Goal: Task Accomplishment & Management: Use online tool/utility

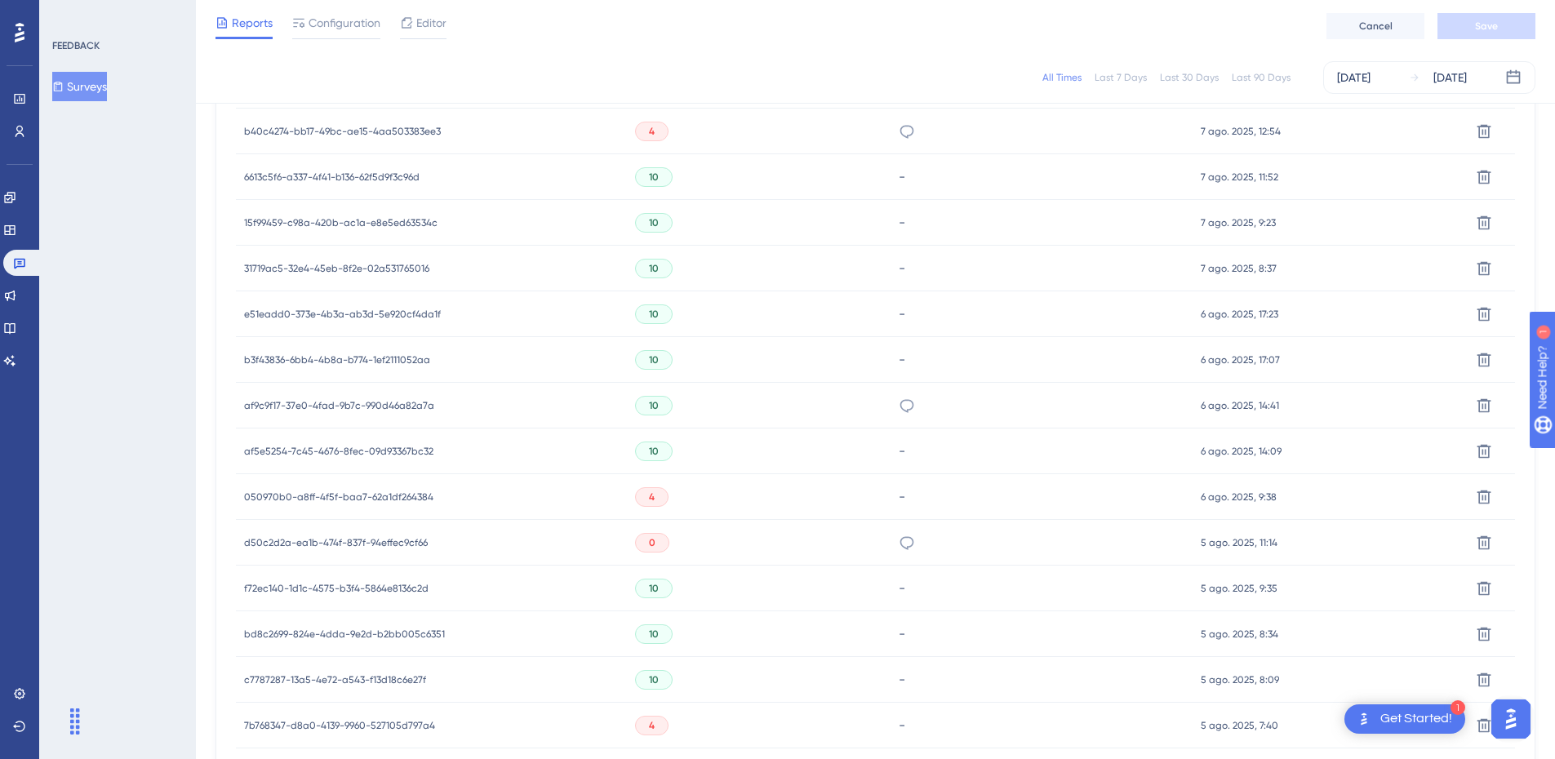
scroll to position [973, 0]
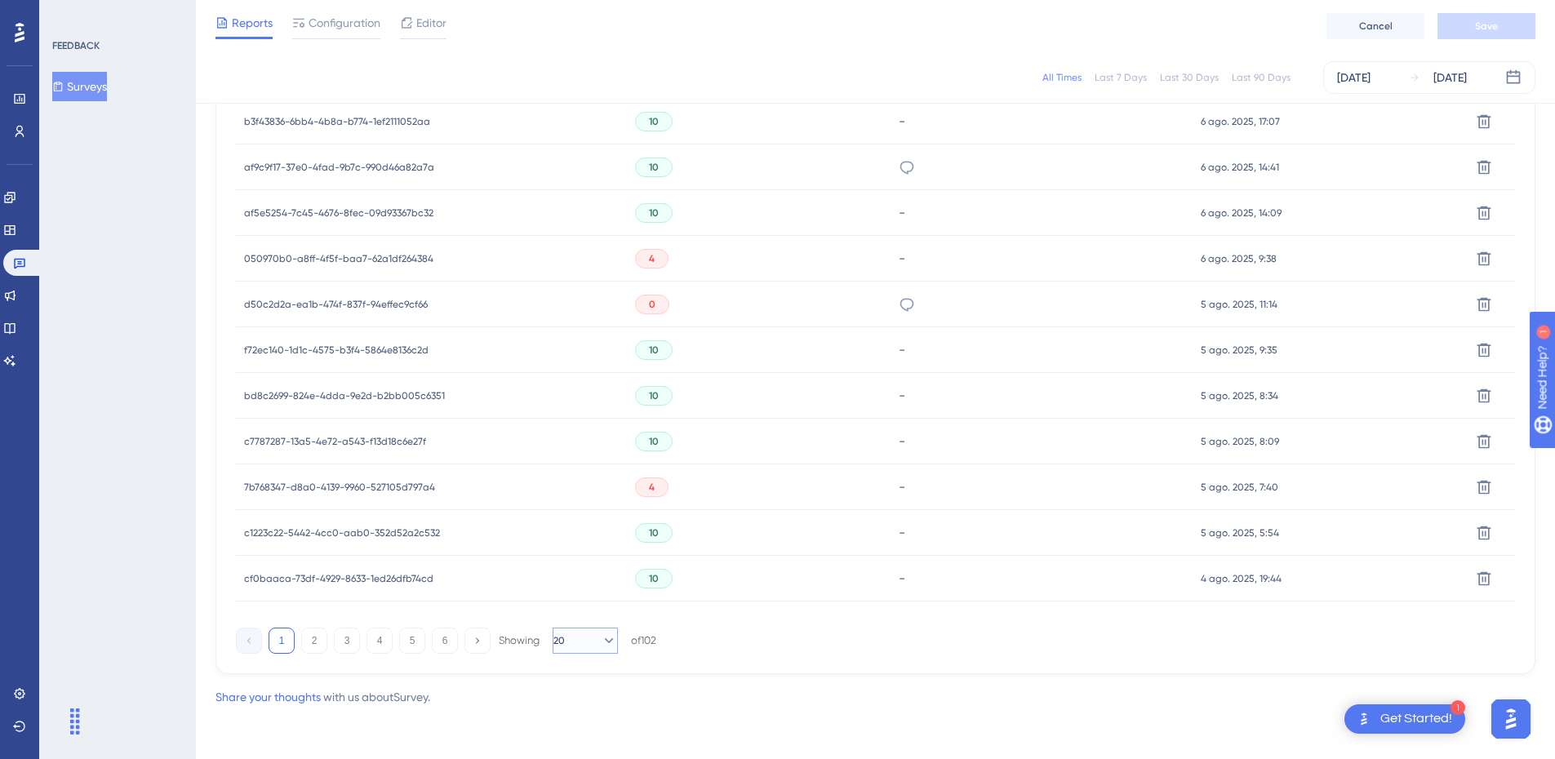
click at [590, 649] on button "20" at bounding box center [585, 641] width 65 height 26
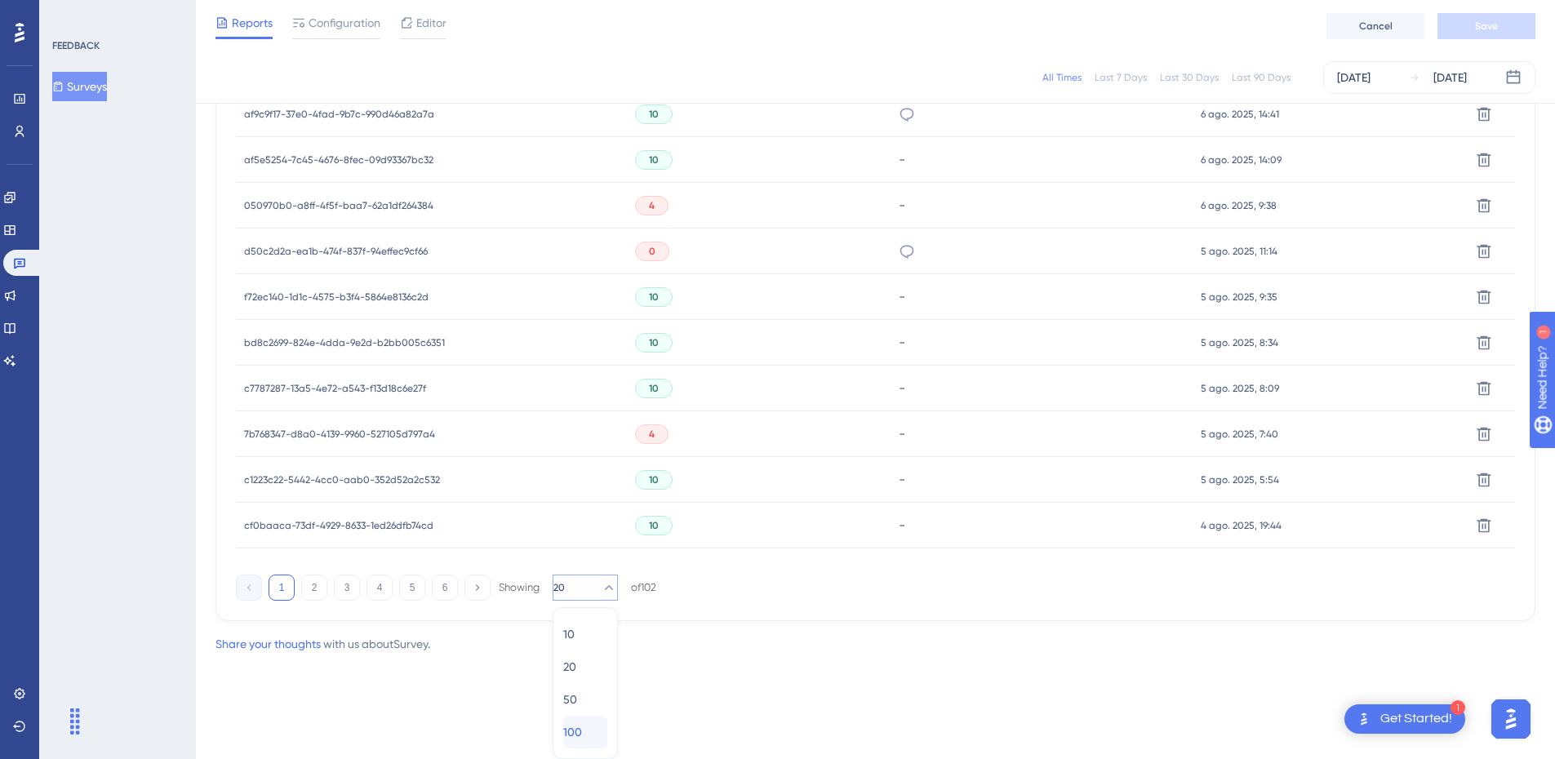
click at [582, 729] on span "100" at bounding box center [572, 733] width 19 height 20
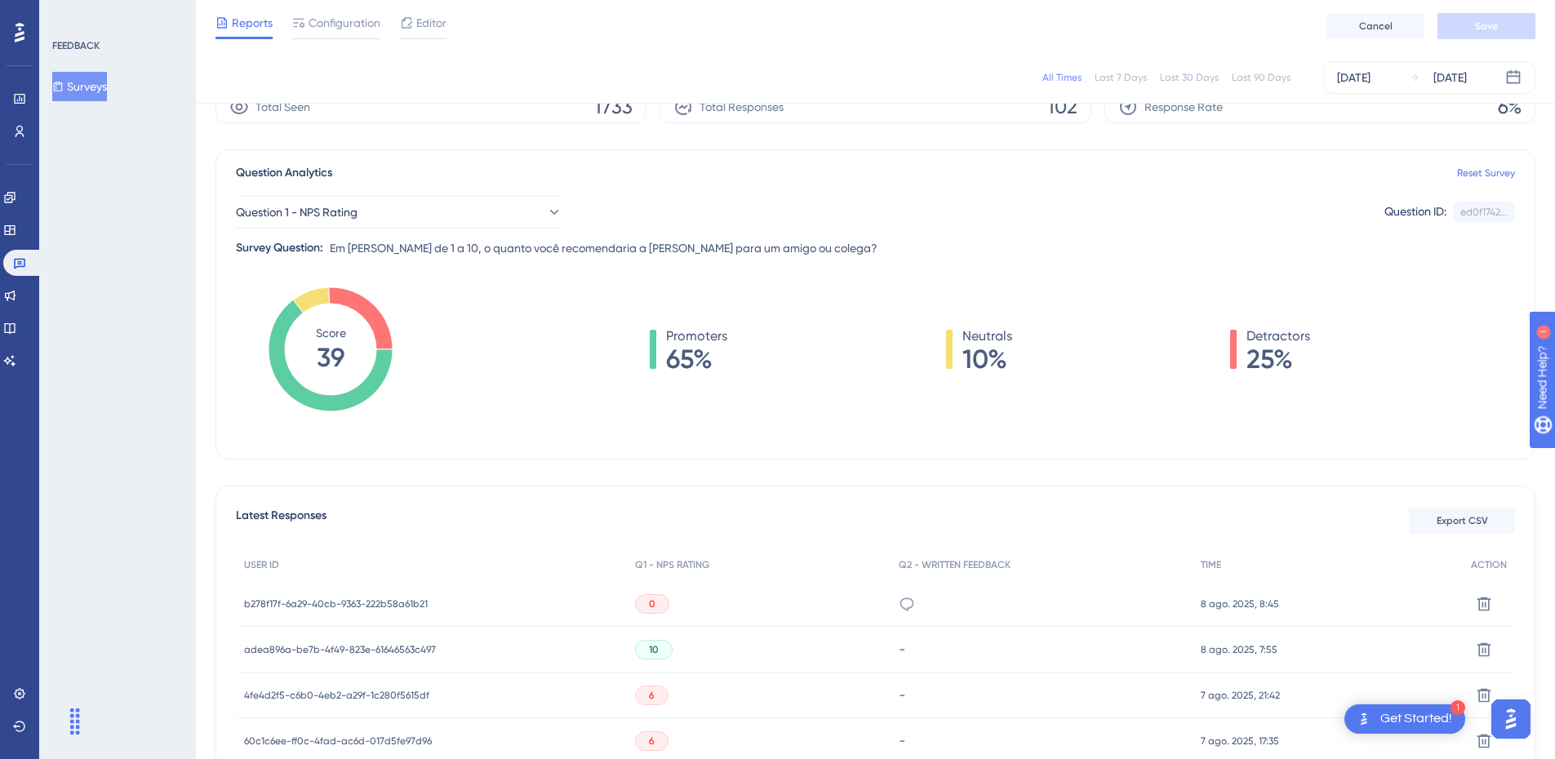
scroll to position [0, 0]
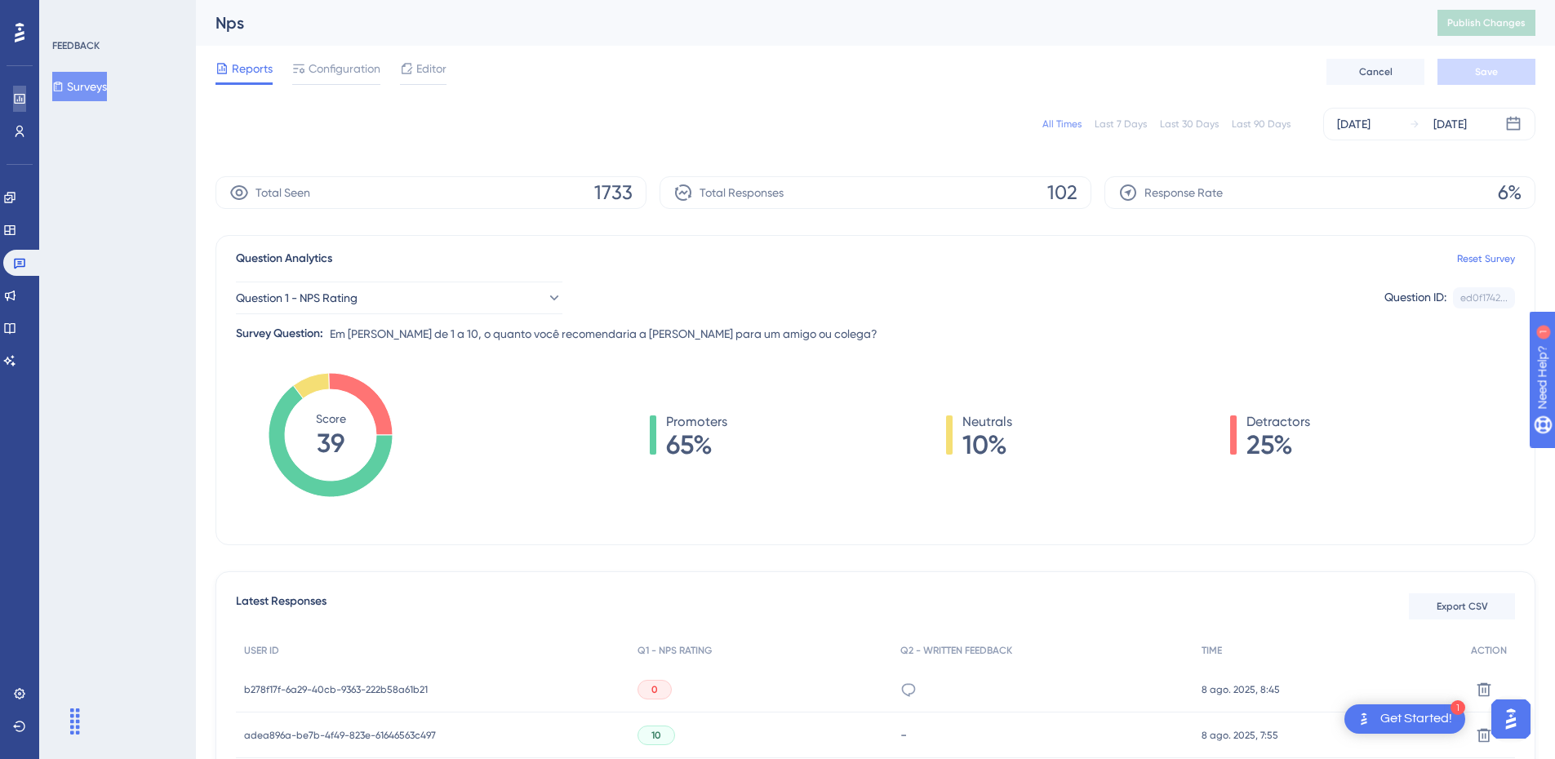
click at [13, 100] on icon at bounding box center [19, 98] width 13 height 13
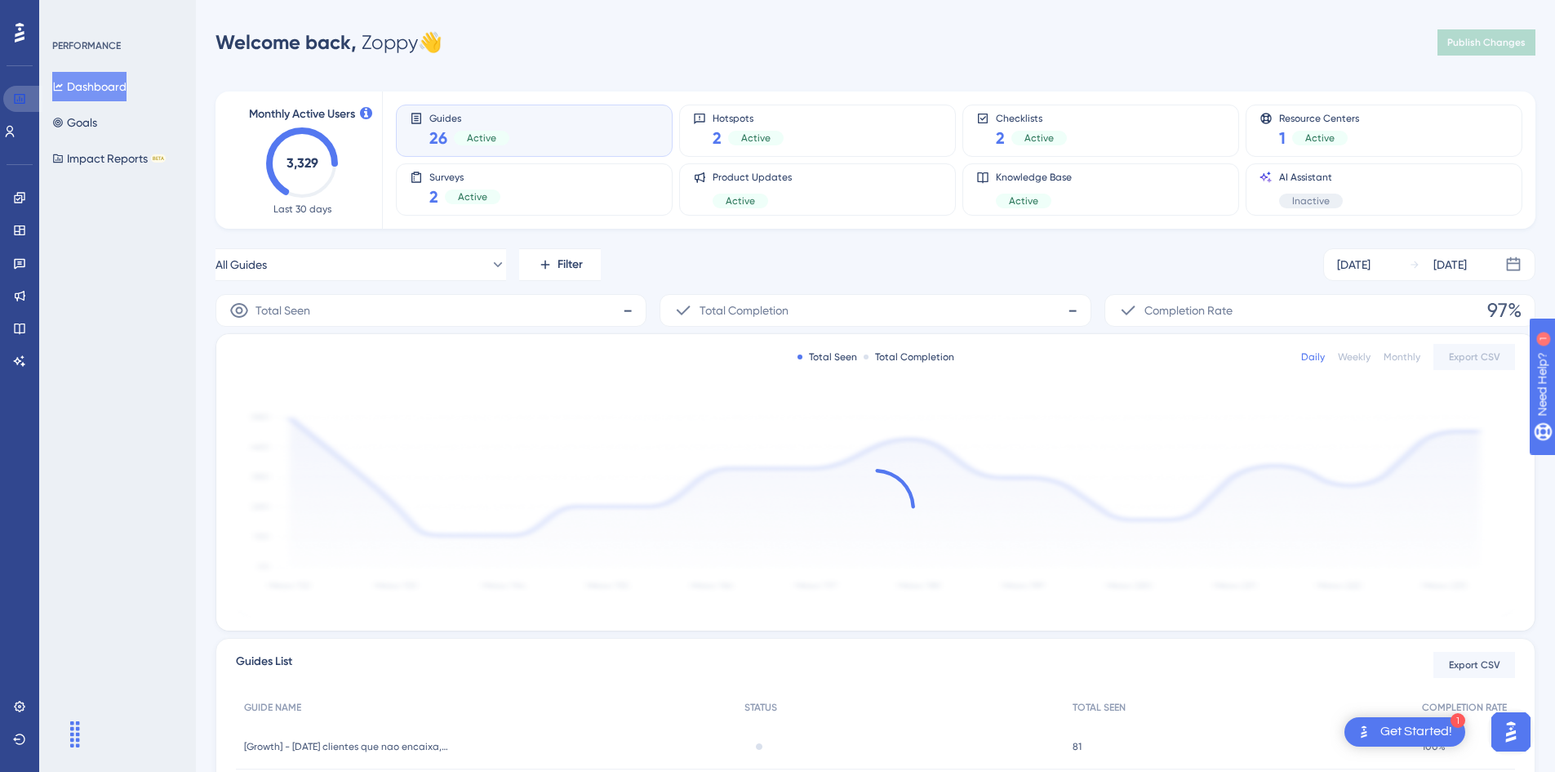
click at [16, 100] on icon at bounding box center [19, 98] width 13 height 13
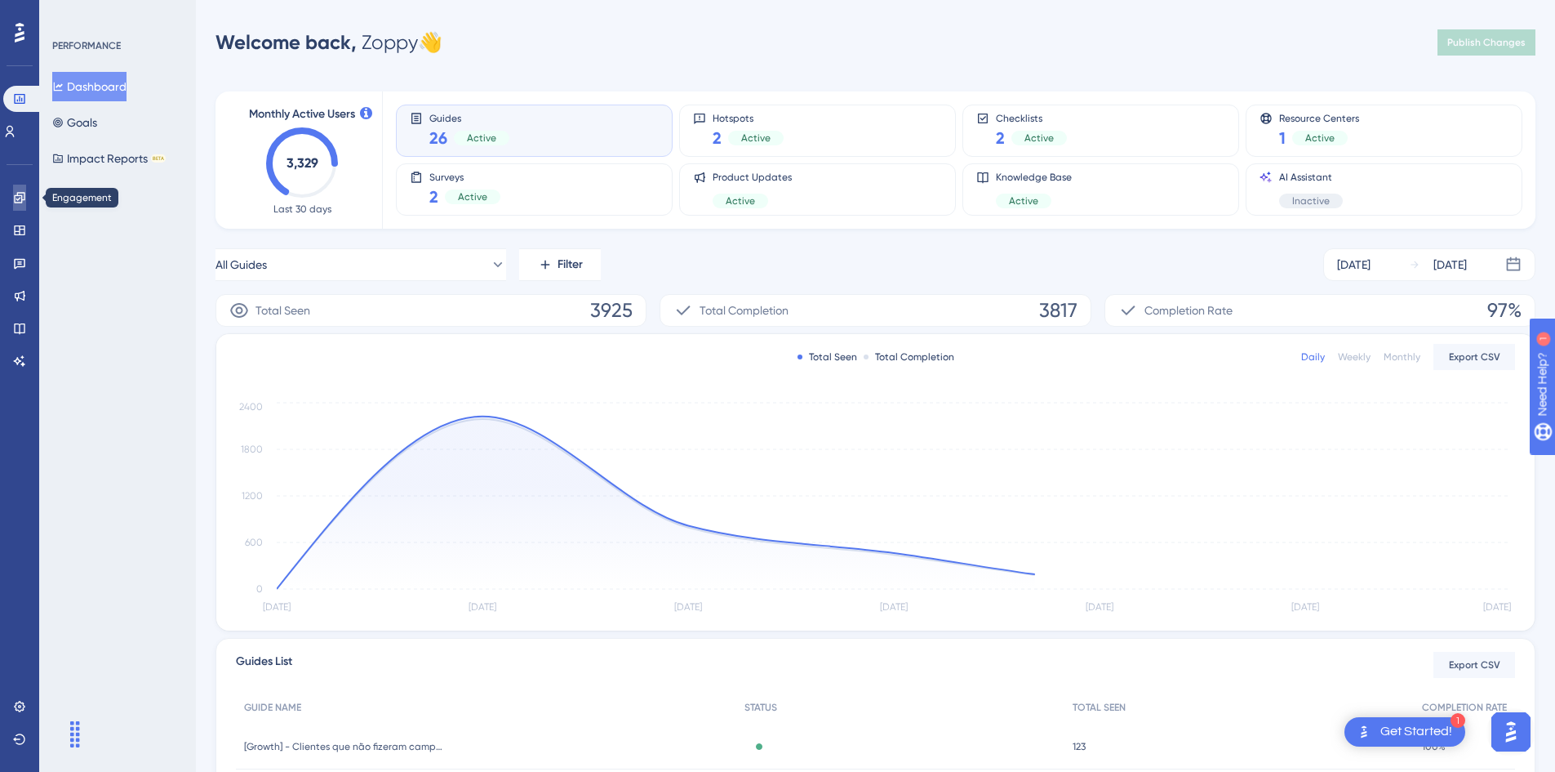
click at [24, 189] on link at bounding box center [19, 198] width 13 height 26
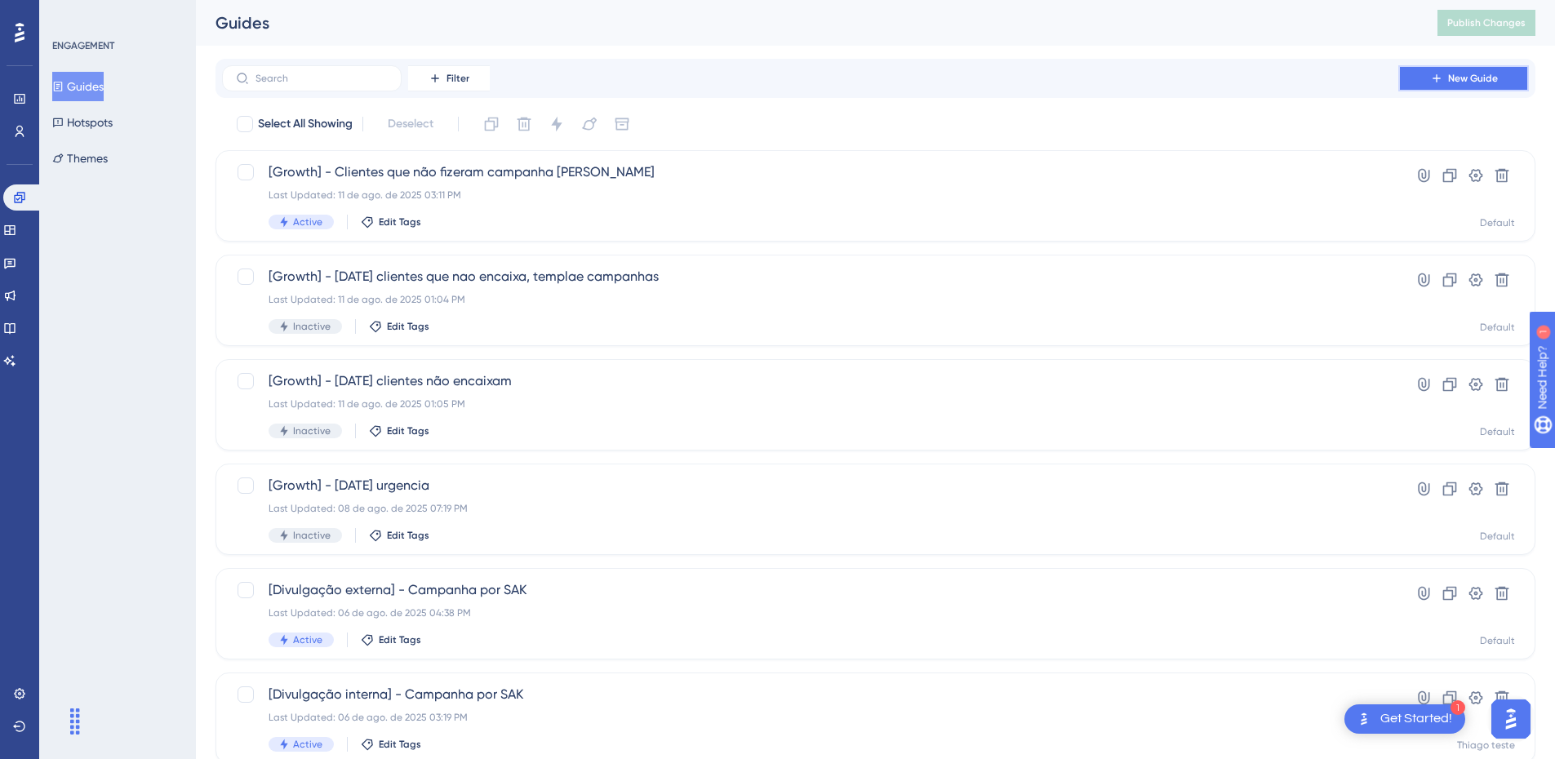
click at [1476, 76] on span "New Guide" at bounding box center [1473, 78] width 50 height 13
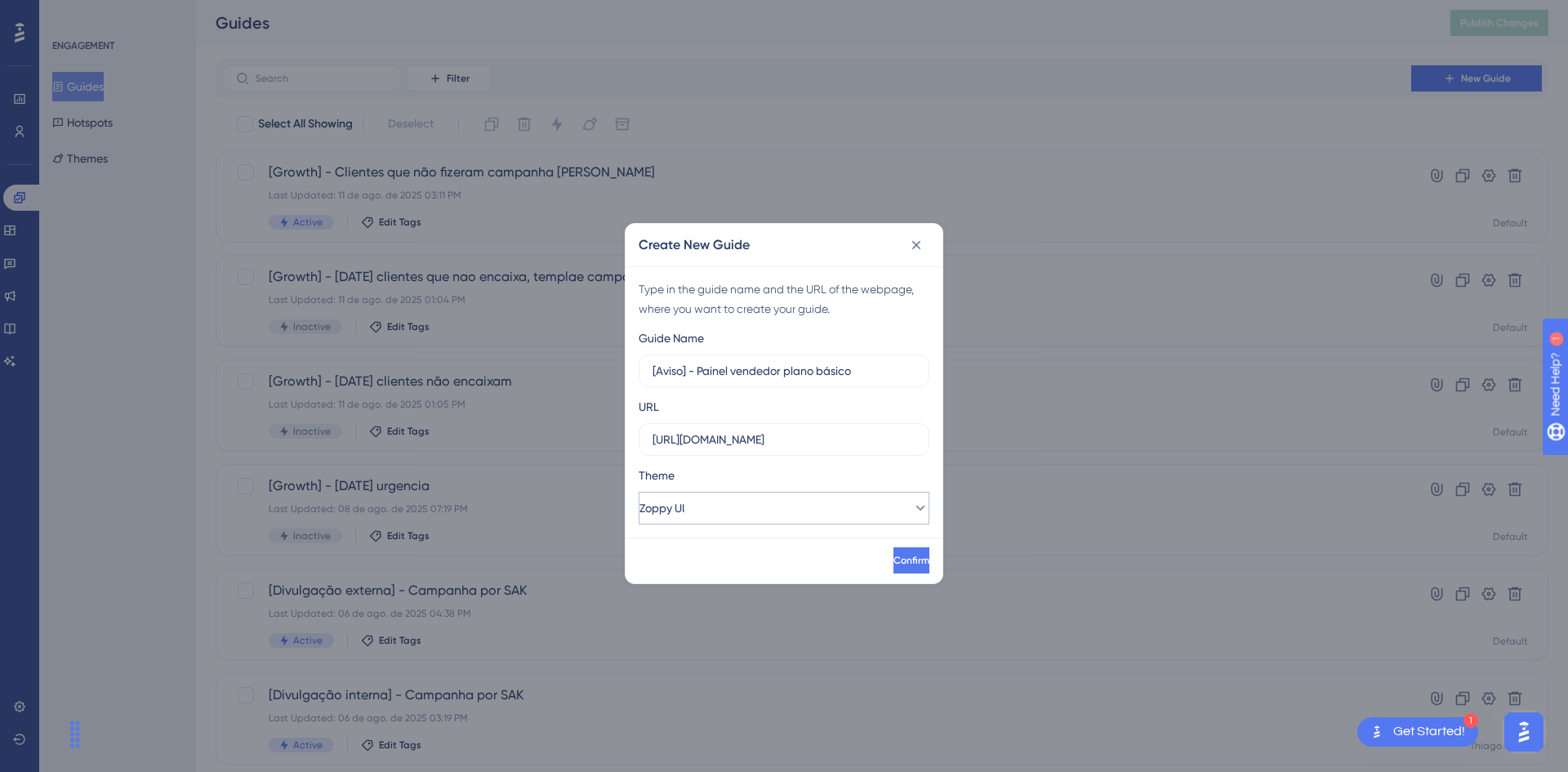
type input "[Aviso] - Painel vendedor plano básico"
click at [721, 503] on button "Zoppy UI" at bounding box center [784, 508] width 291 height 33
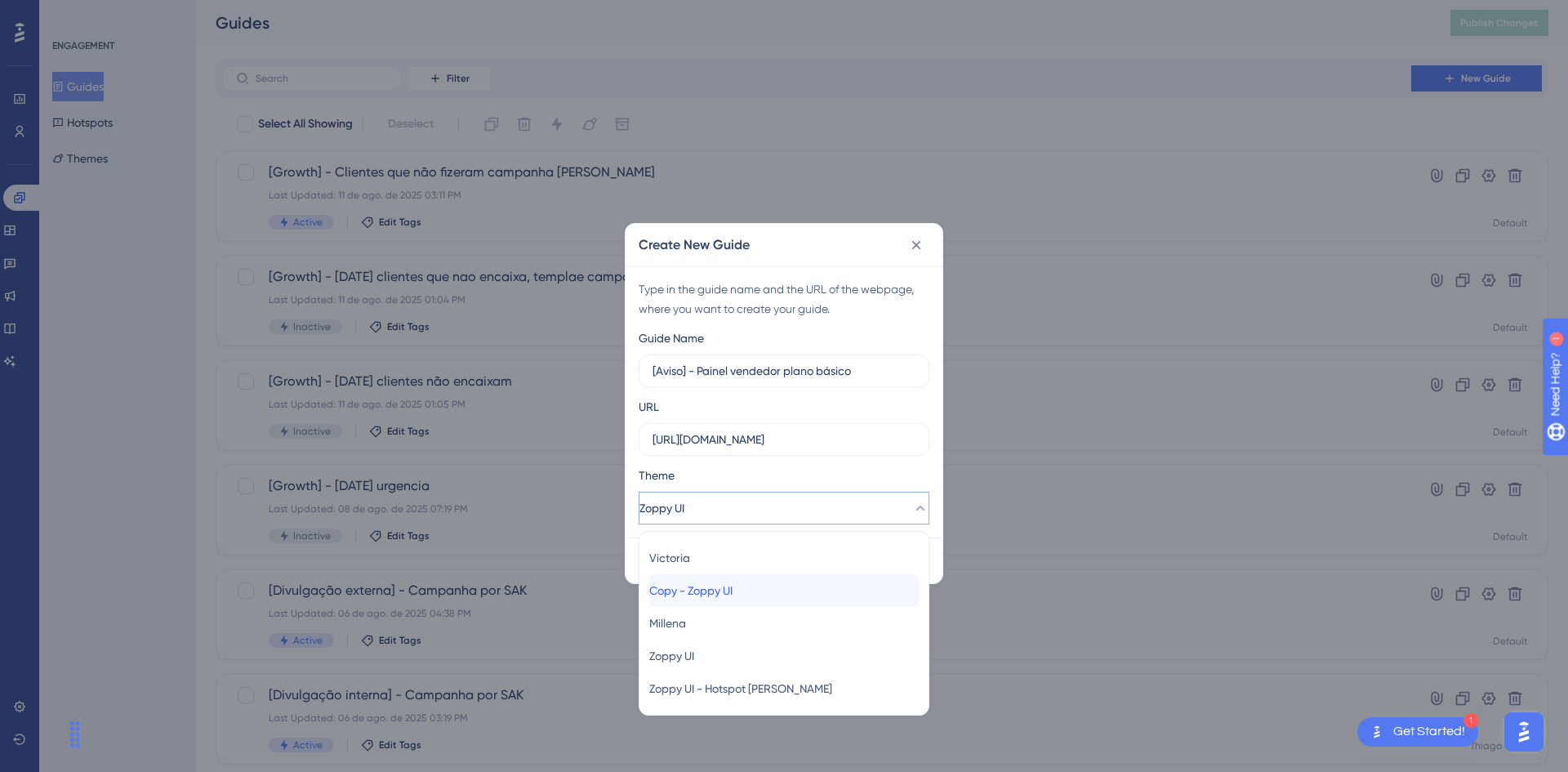
click at [730, 578] on div "Copy - Zoppy UI Copy - Zoppy UI" at bounding box center [783, 590] width 269 height 33
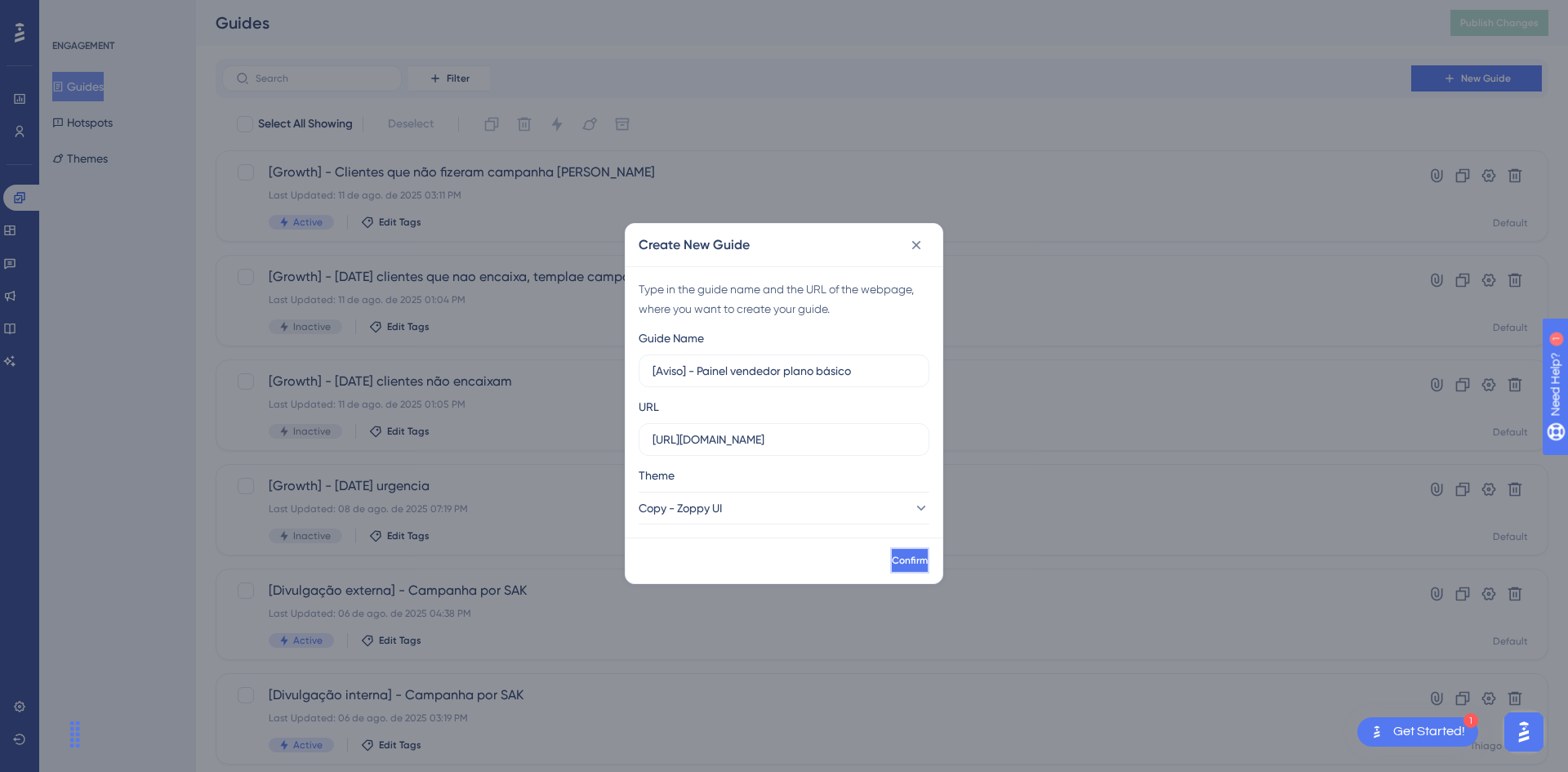
click at [890, 547] on button "Confirm" at bounding box center [909, 560] width 39 height 26
